Goal: Find specific page/section: Find specific page/section

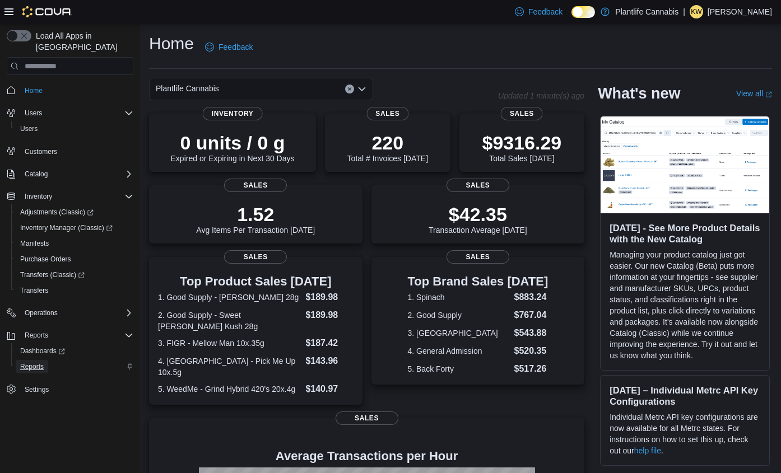
click at [32, 362] on span "Reports" at bounding box center [32, 366] width 24 height 9
